Goal: Navigation & Orientation: Find specific page/section

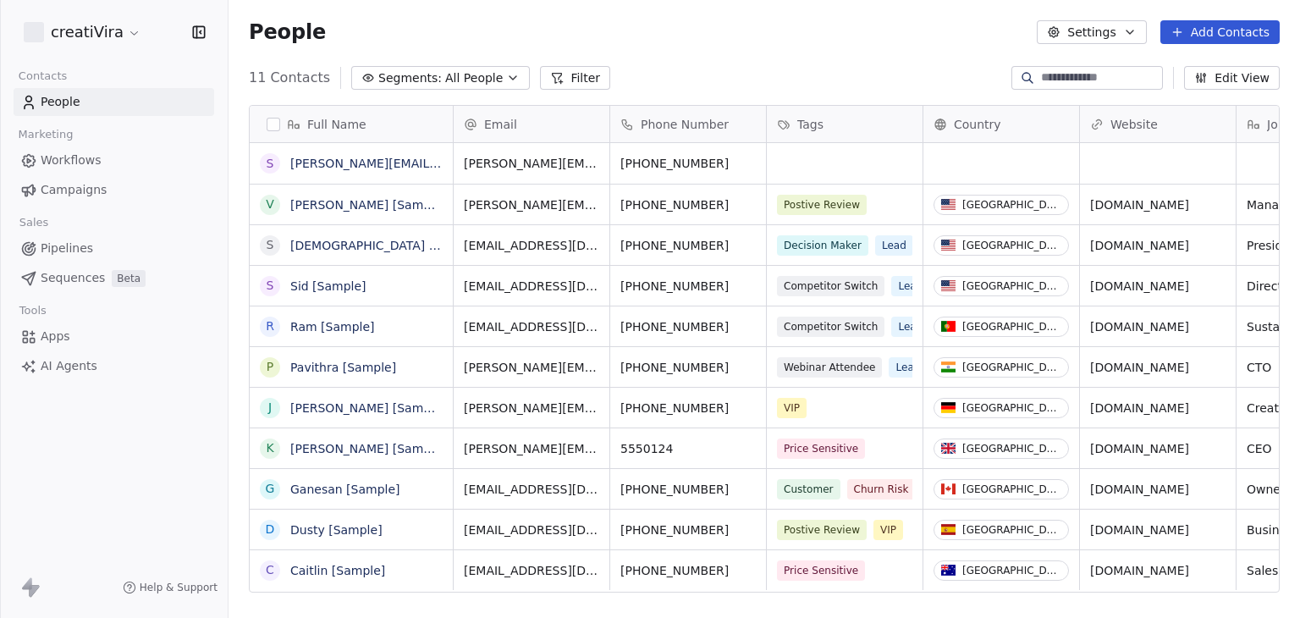
scroll to position [530, 1058]
click at [110, 45] on html "creatiVira Contacts People Marketing Workflows Campaigns Sales Pipelines Sequen…" at bounding box center [650, 309] width 1300 height 618
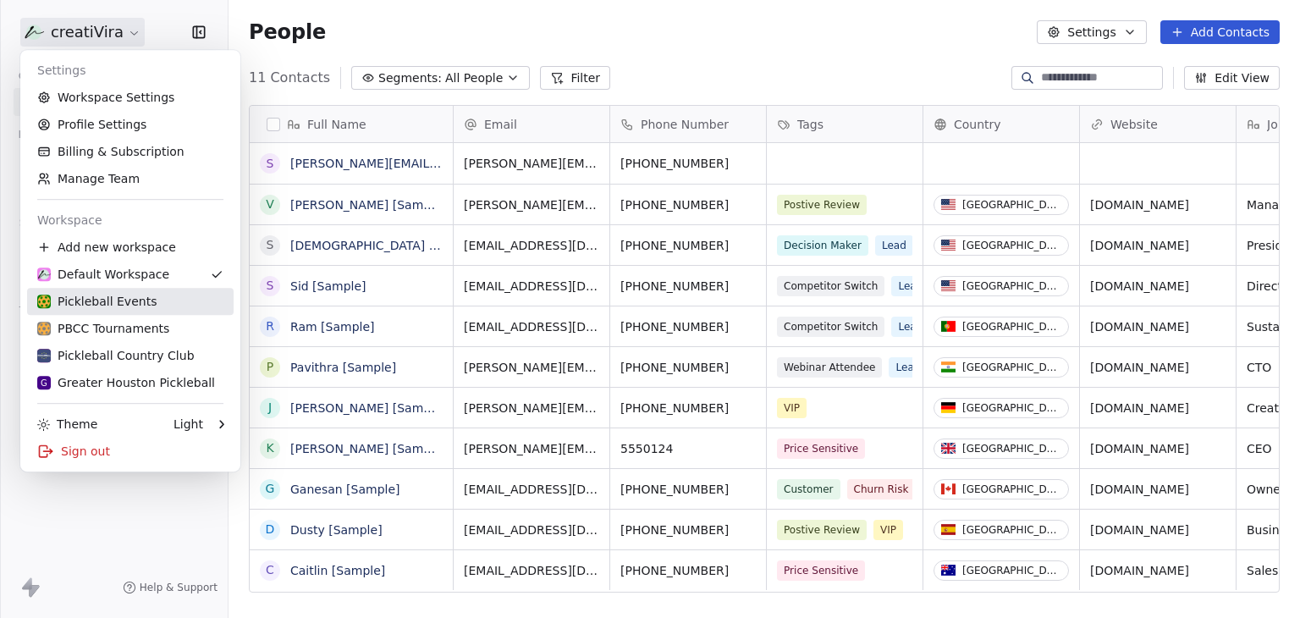
click at [129, 302] on div "Pickleball Events" at bounding box center [96, 301] width 119 height 17
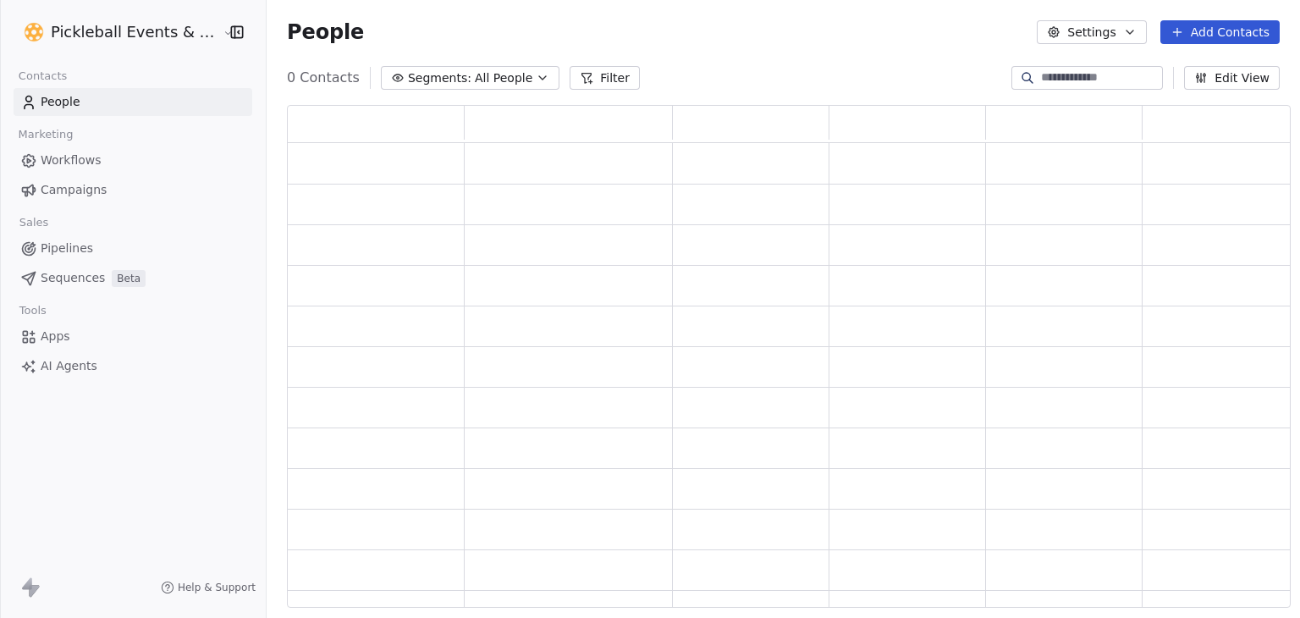
scroll to position [489, 990]
click at [156, 25] on html "Pickleball Events & Directory Contacts People Marketing Workflows Campaigns Sal…" at bounding box center [650, 309] width 1300 height 618
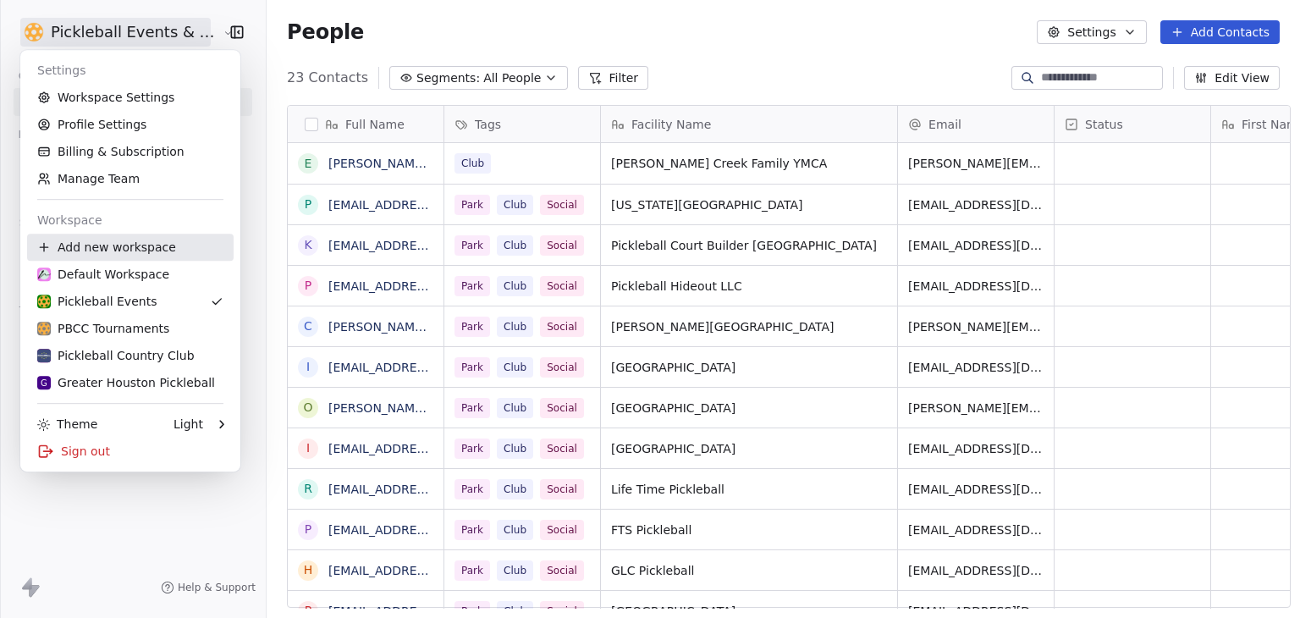
scroll to position [530, 1030]
click at [129, 271] on div "Default Workspace" at bounding box center [103, 274] width 132 height 17
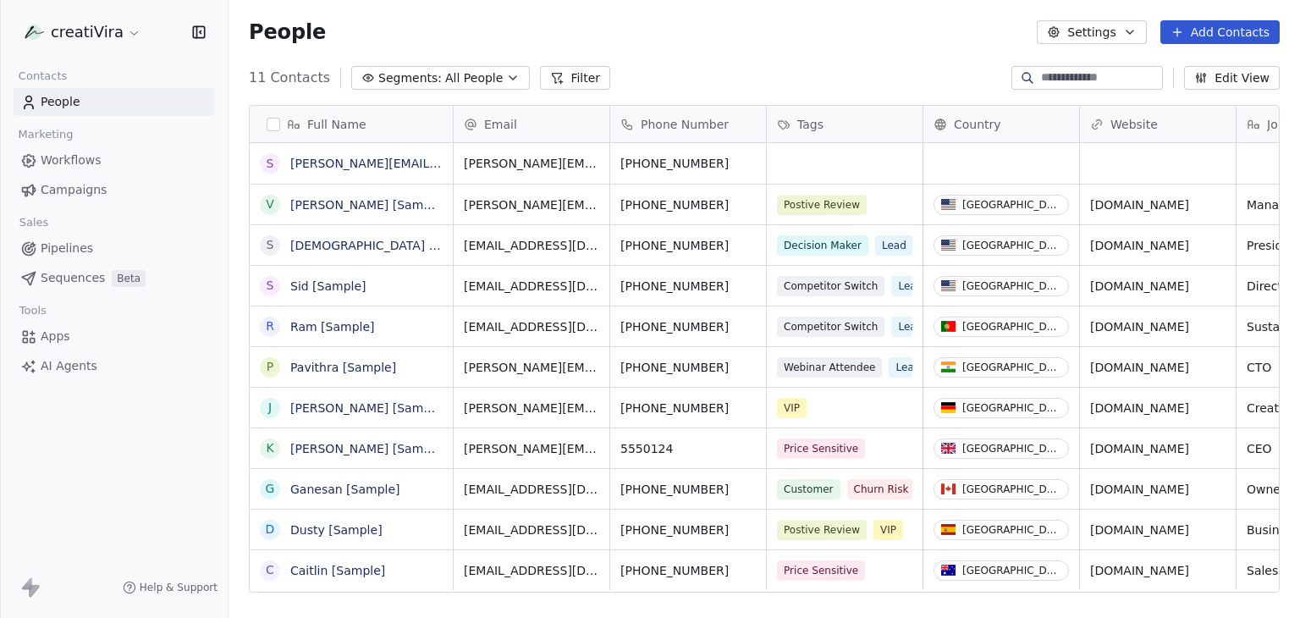
scroll to position [530, 1058]
click at [704, 59] on div "People Settings Add Contacts" at bounding box center [763, 32] width 1071 height 64
click at [110, 30] on html "creatiVira Contacts People Marketing Workflows Campaigns Sales Pipelines Sequen…" at bounding box center [650, 309] width 1300 height 618
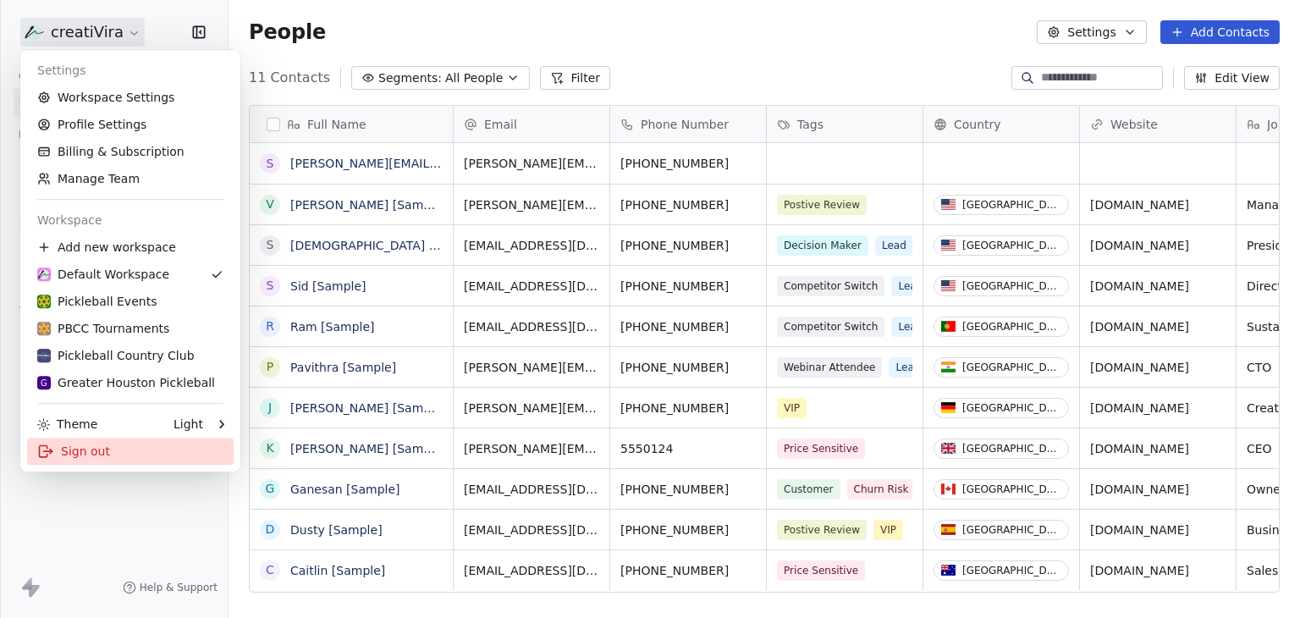
click at [109, 448] on div "Sign out" at bounding box center [130, 450] width 206 height 27
